Goal: Task Accomplishment & Management: Manage account settings

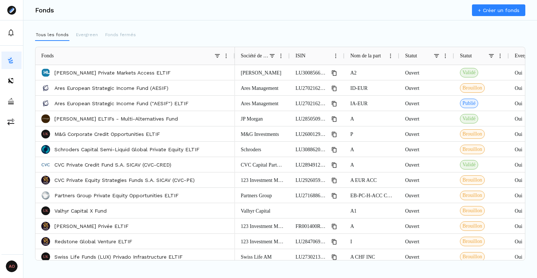
scroll to position [0, 0]
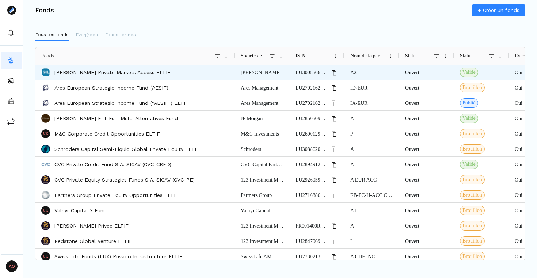
click at [110, 76] on div "Hamilton Lane Private Markets Access ELTIF" at bounding box center [135, 72] width 188 height 14
click at [112, 71] on p "Hamilton Lane Private Markets Access ELTIF" at bounding box center [112, 72] width 116 height 7
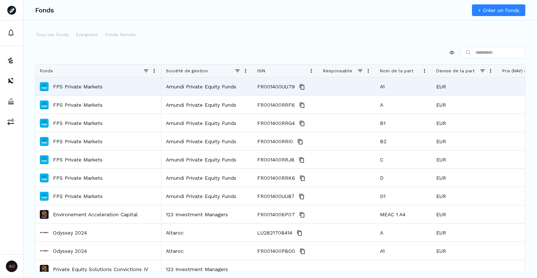
click at [109, 89] on div "FPS Private Markets" at bounding box center [98, 86] width 117 height 17
click at [91, 89] on p "FPS Private Markets" at bounding box center [78, 86] width 50 height 7
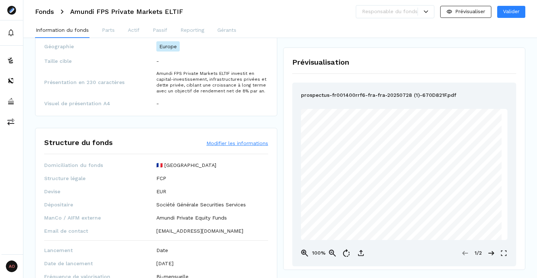
scroll to position [218, 0]
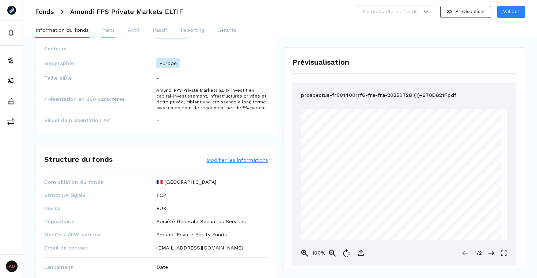
click at [108, 30] on p "Parts" at bounding box center [108, 30] width 13 height 8
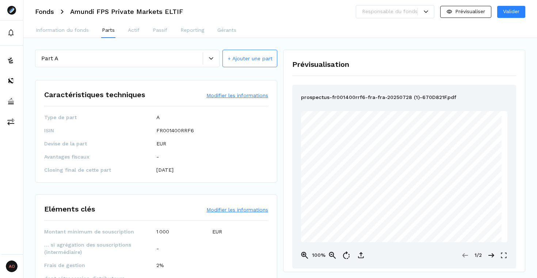
scroll to position [59, 0]
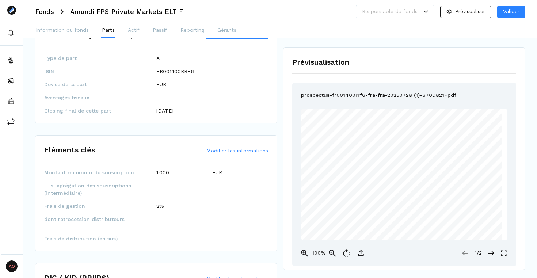
click at [43, 11] on h3 "Fonds" at bounding box center [44, 11] width 19 height 7
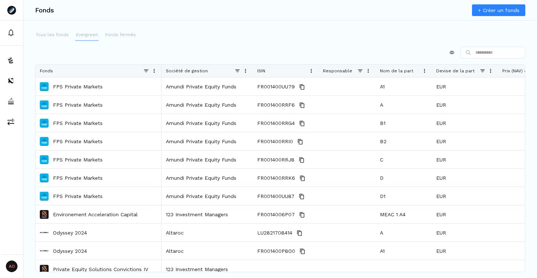
click at [85, 34] on p "Evergreen" at bounding box center [87, 34] width 22 height 7
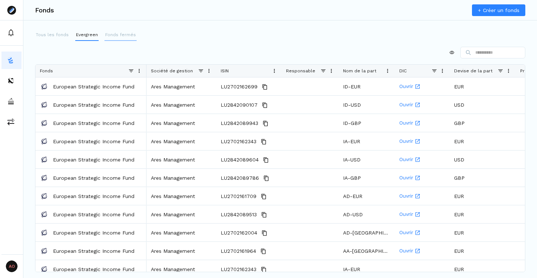
click at [119, 33] on p "Fonds fermés" at bounding box center [120, 34] width 31 height 7
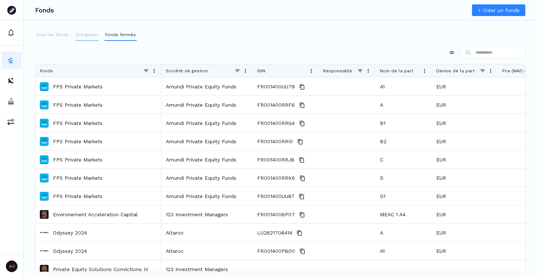
click at [78, 34] on p "Evergreen" at bounding box center [87, 34] width 22 height 7
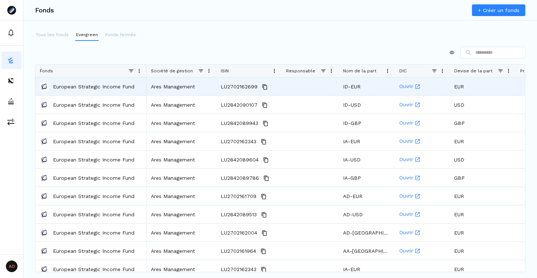
click at [103, 86] on p "European Strategic Income Fund" at bounding box center [93, 86] width 81 height 7
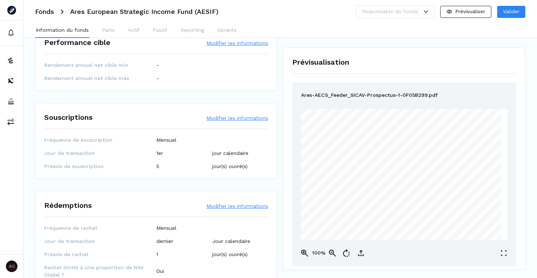
scroll to position [866, 0]
